Goal: Task Accomplishment & Management: Use online tool/utility

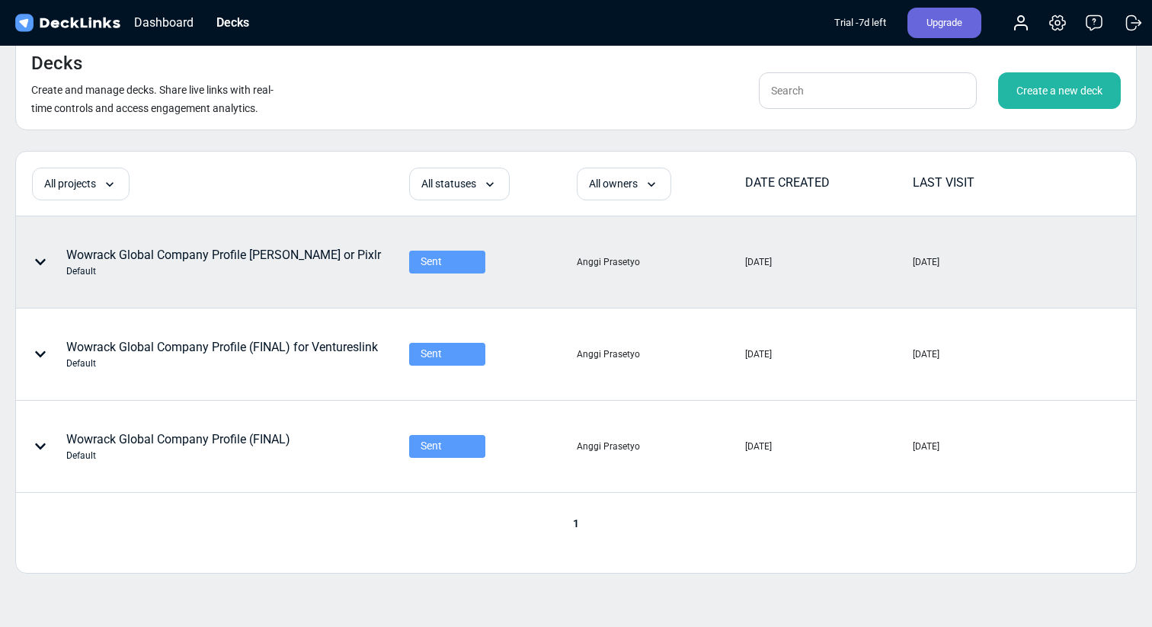
click at [226, 282] on div "Wowrack Global Company Profile [PERSON_NAME] or Pixlr Default" at bounding box center [201, 262] width 360 height 46
click at [43, 262] on icon at bounding box center [40, 262] width 11 height 6
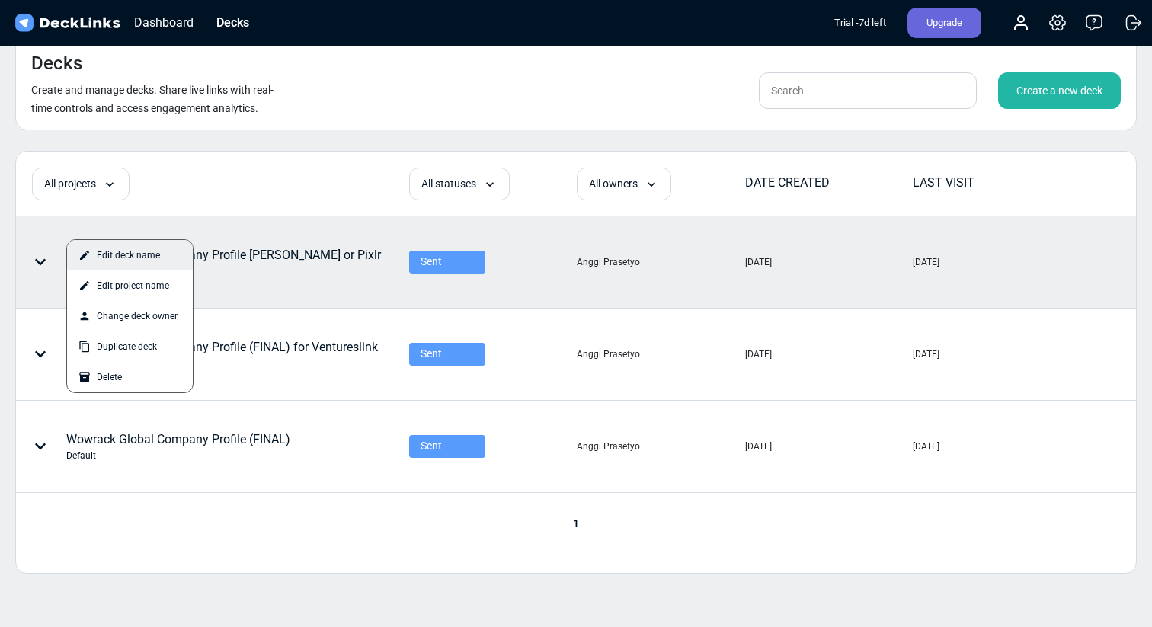
click at [110, 260] on div "Edit deck name" at bounding box center [130, 255] width 126 height 30
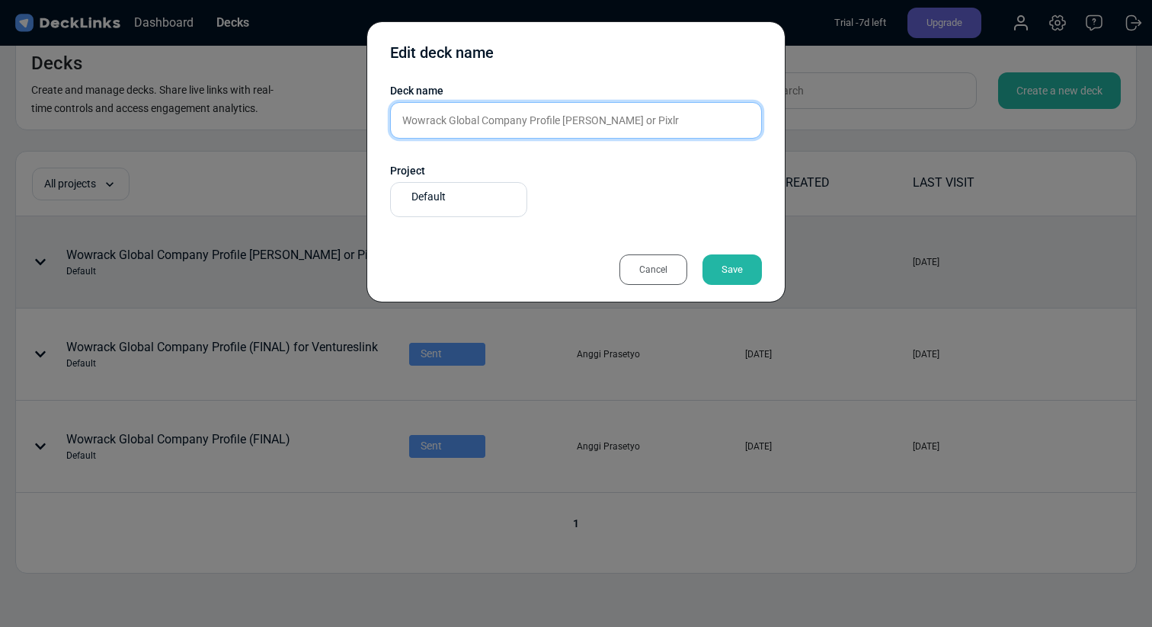
drag, startPoint x: 562, startPoint y: 118, endPoint x: 717, endPoint y: 123, distance: 154.7
click at [719, 123] on input "Wowrack Global Company Profile [PERSON_NAME] or Pixlr" at bounding box center [576, 120] width 372 height 37
type input "Wowrack Global Company Profile"
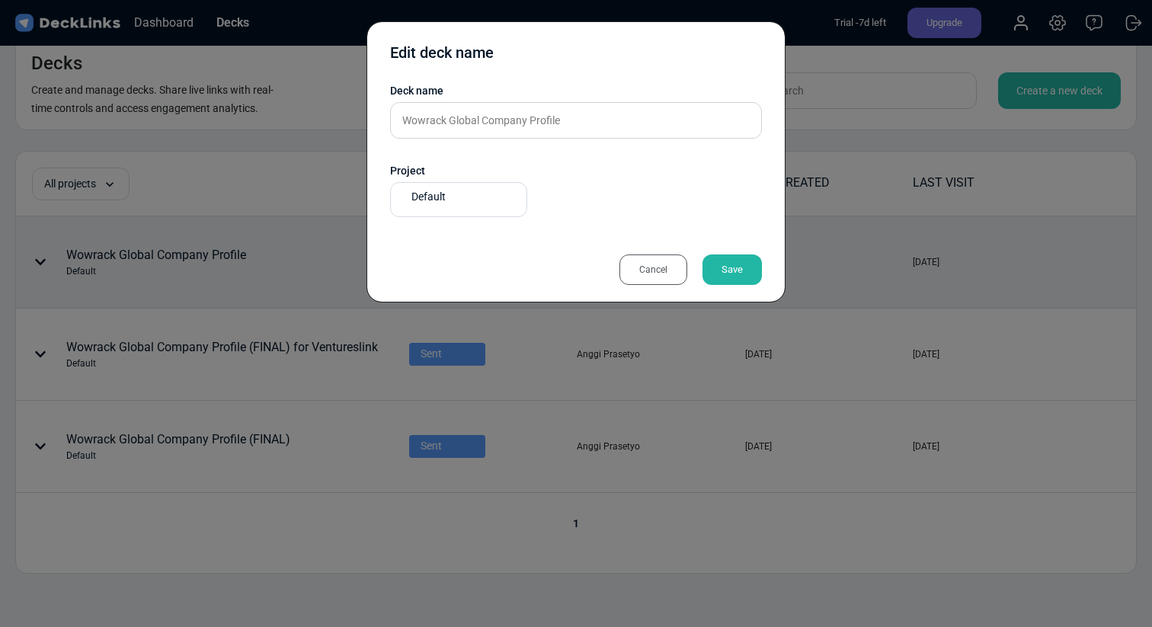
click at [753, 281] on div "Save" at bounding box center [731, 269] width 59 height 30
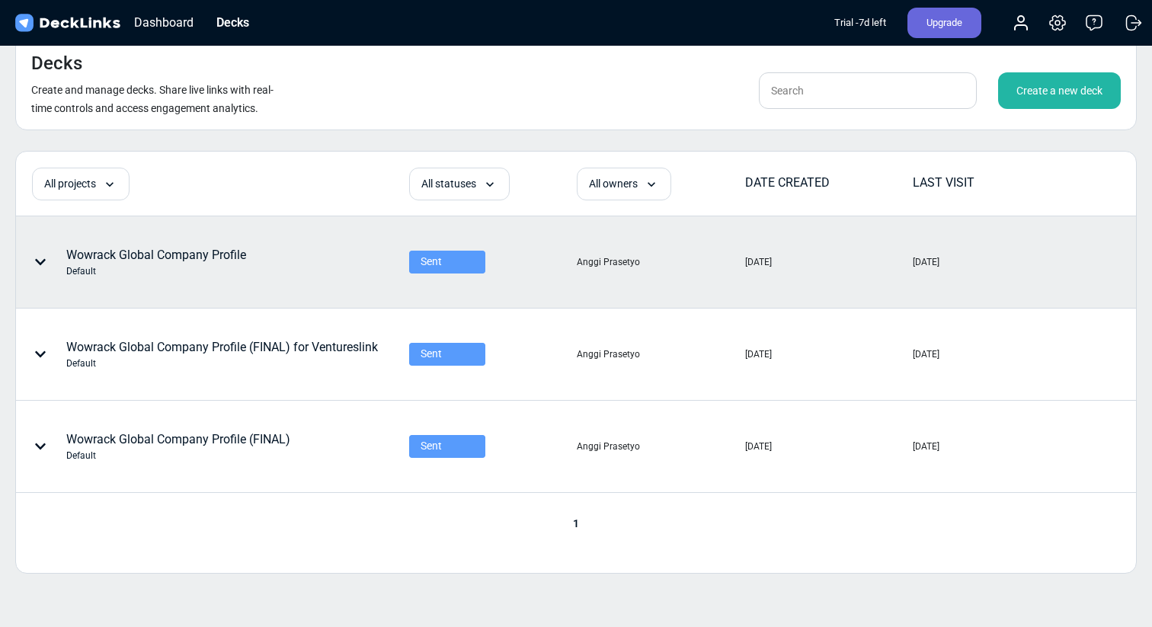
click at [162, 246] on div "Wowrack Global Company Profile Default" at bounding box center [156, 262] width 180 height 32
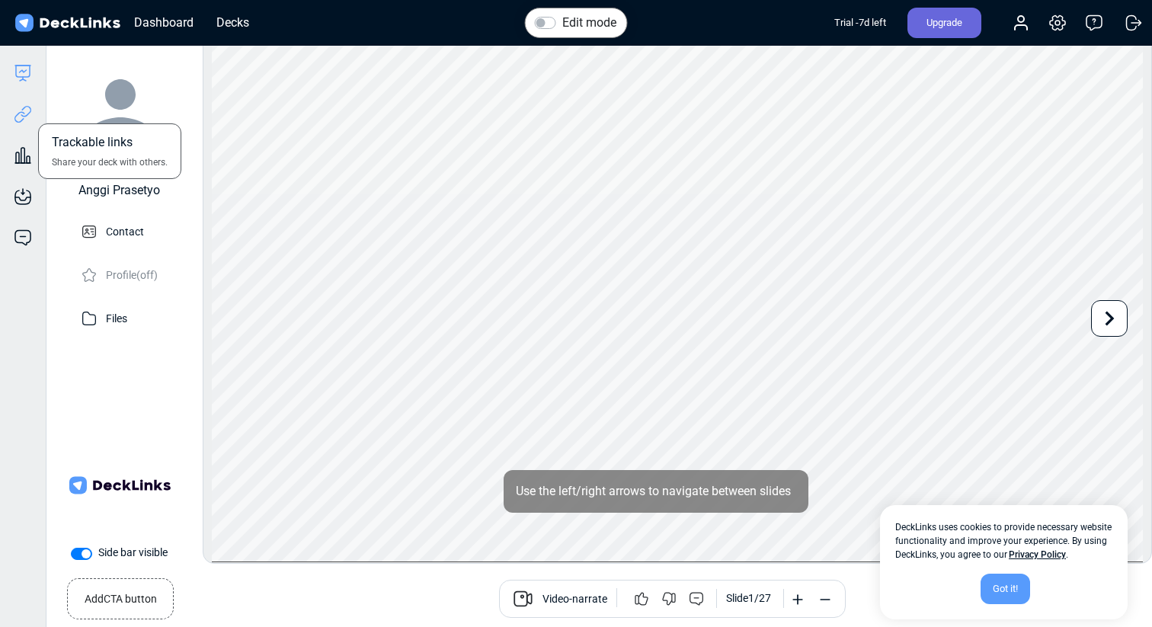
click at [17, 108] on icon at bounding box center [23, 114] width 18 height 18
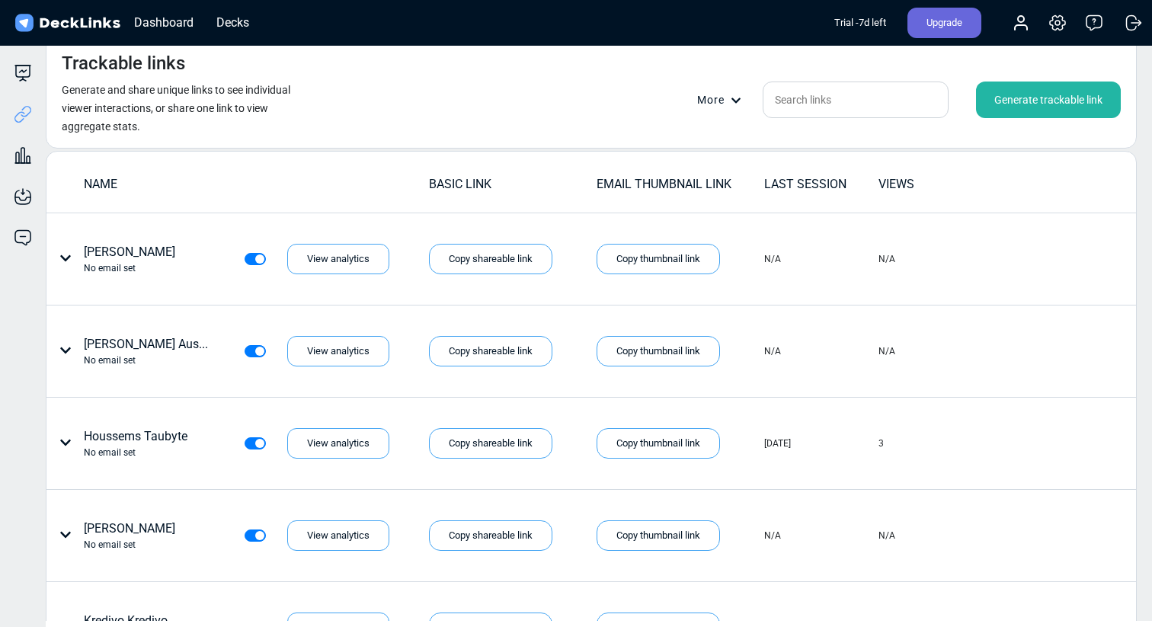
click at [1027, 99] on div "Generate trackable link" at bounding box center [1048, 100] width 145 height 37
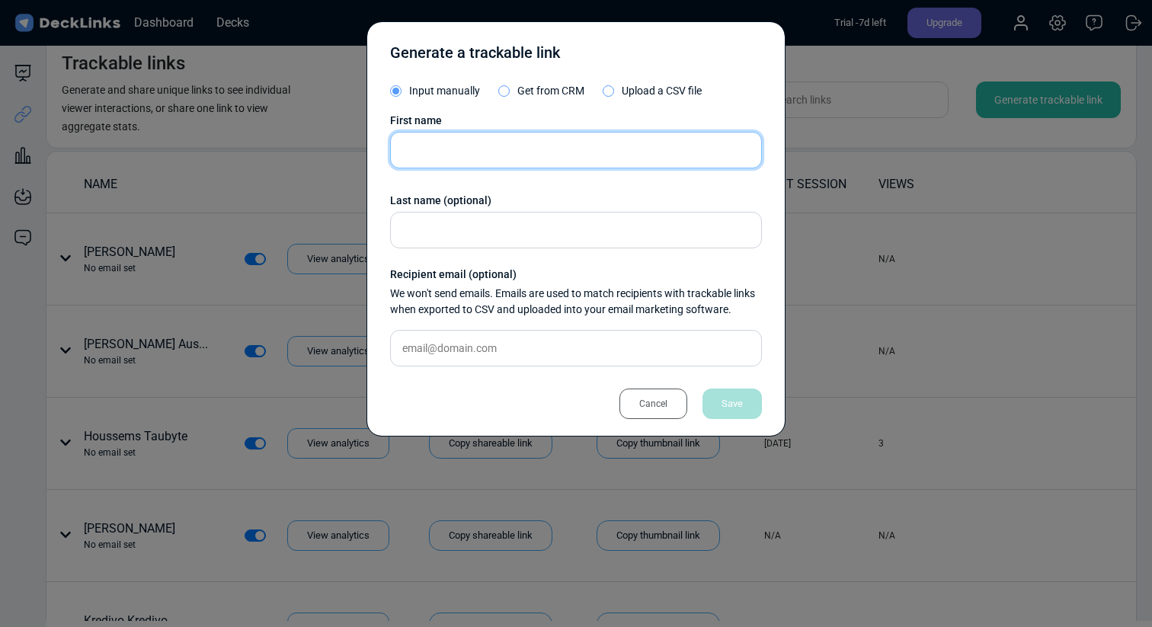
click at [653, 155] on input "text" at bounding box center [576, 150] width 372 height 37
type input "Risa"
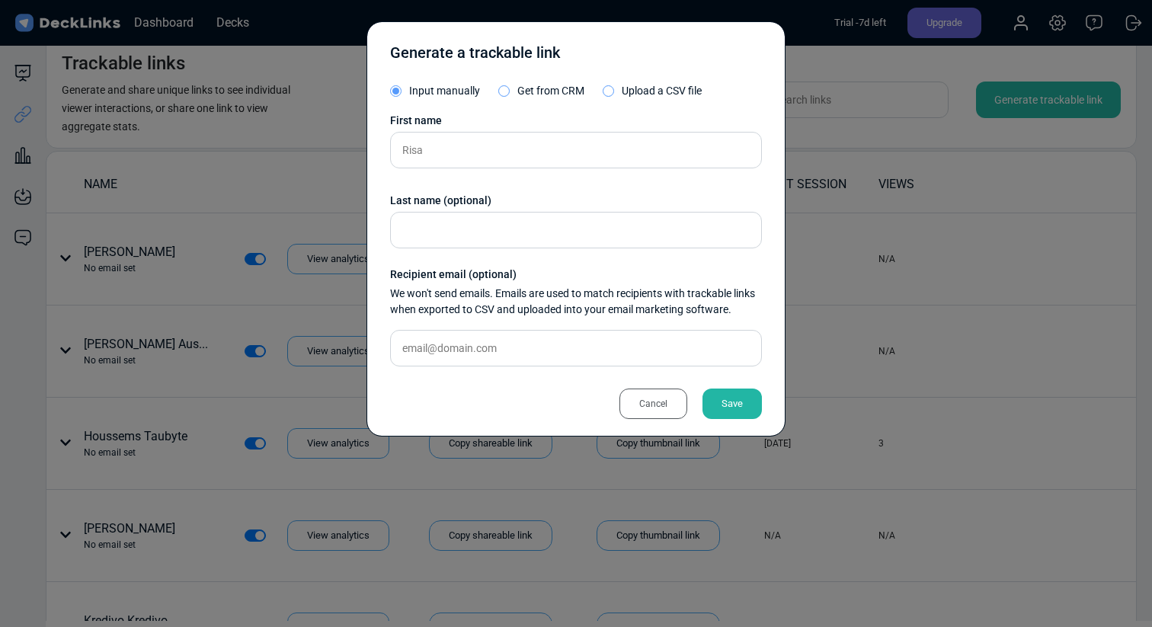
click at [724, 397] on div "Save" at bounding box center [731, 403] width 59 height 30
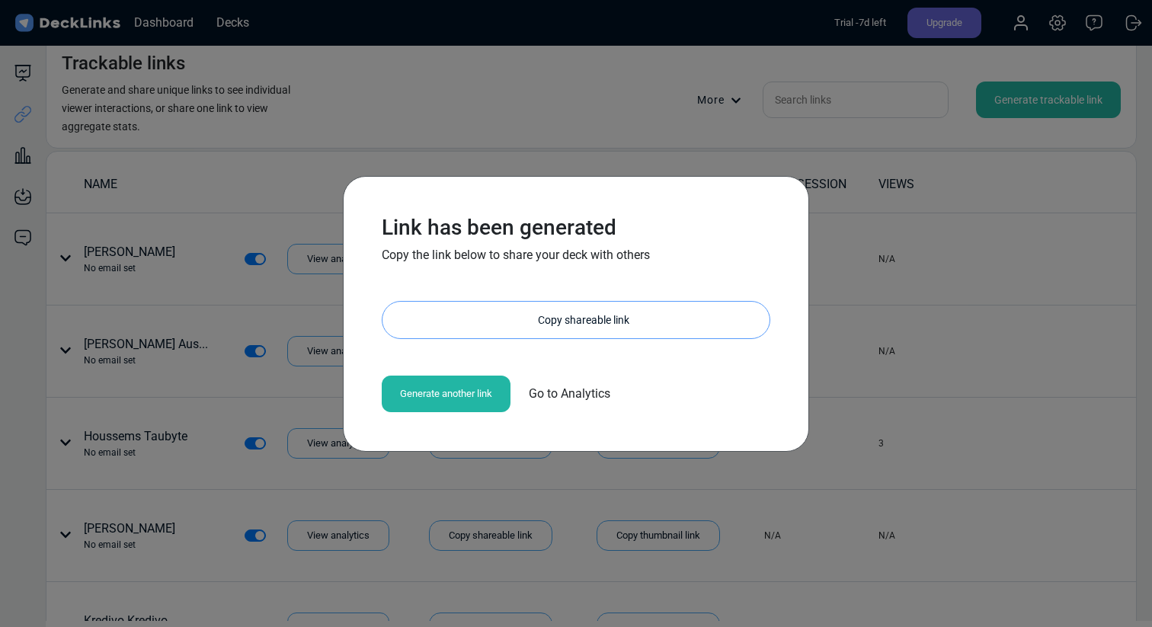
click at [602, 324] on div "Copy shareable link" at bounding box center [584, 320] width 372 height 37
